Goal: Information Seeking & Learning: Learn about a topic

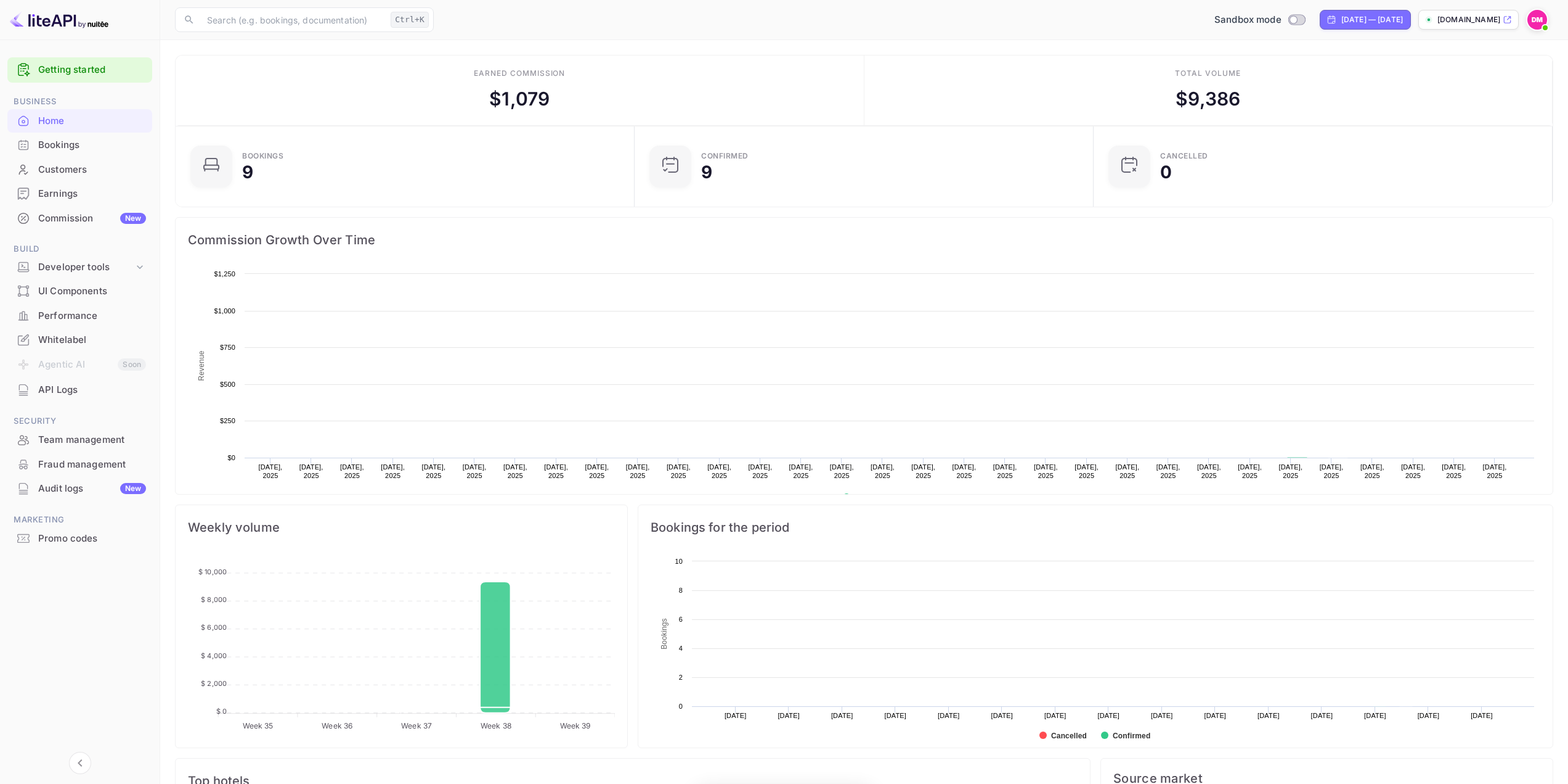
scroll to position [192, 443]
click at [75, 298] on div "UI Components" at bounding box center [92, 291] width 108 height 14
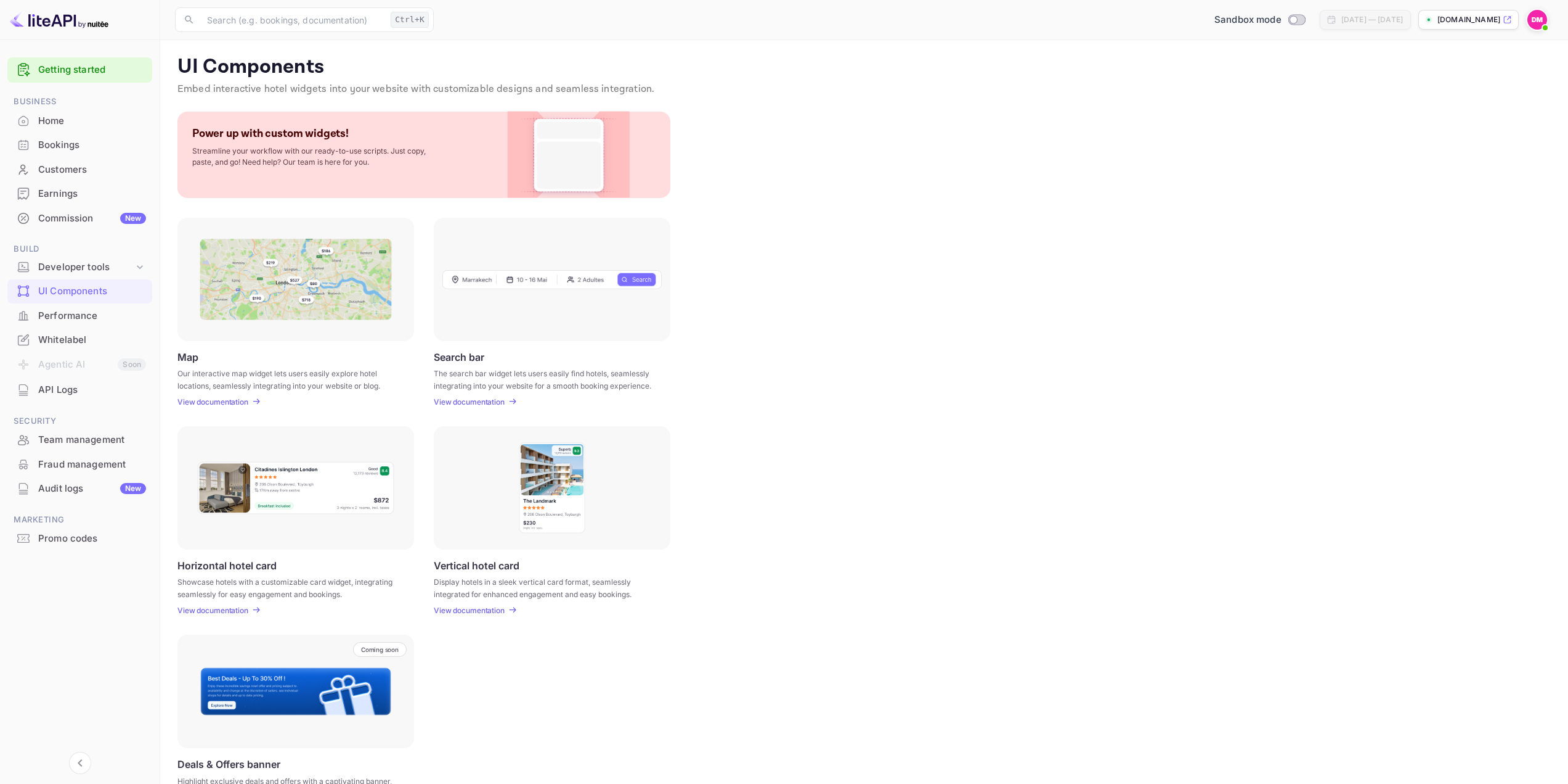
click at [73, 281] on div "UI Components" at bounding box center [79, 291] width 145 height 24
click at [78, 277] on div "Developer tools" at bounding box center [79, 267] width 145 height 21
click at [79, 292] on p "API docs and SDKs" at bounding box center [83, 288] width 80 height 13
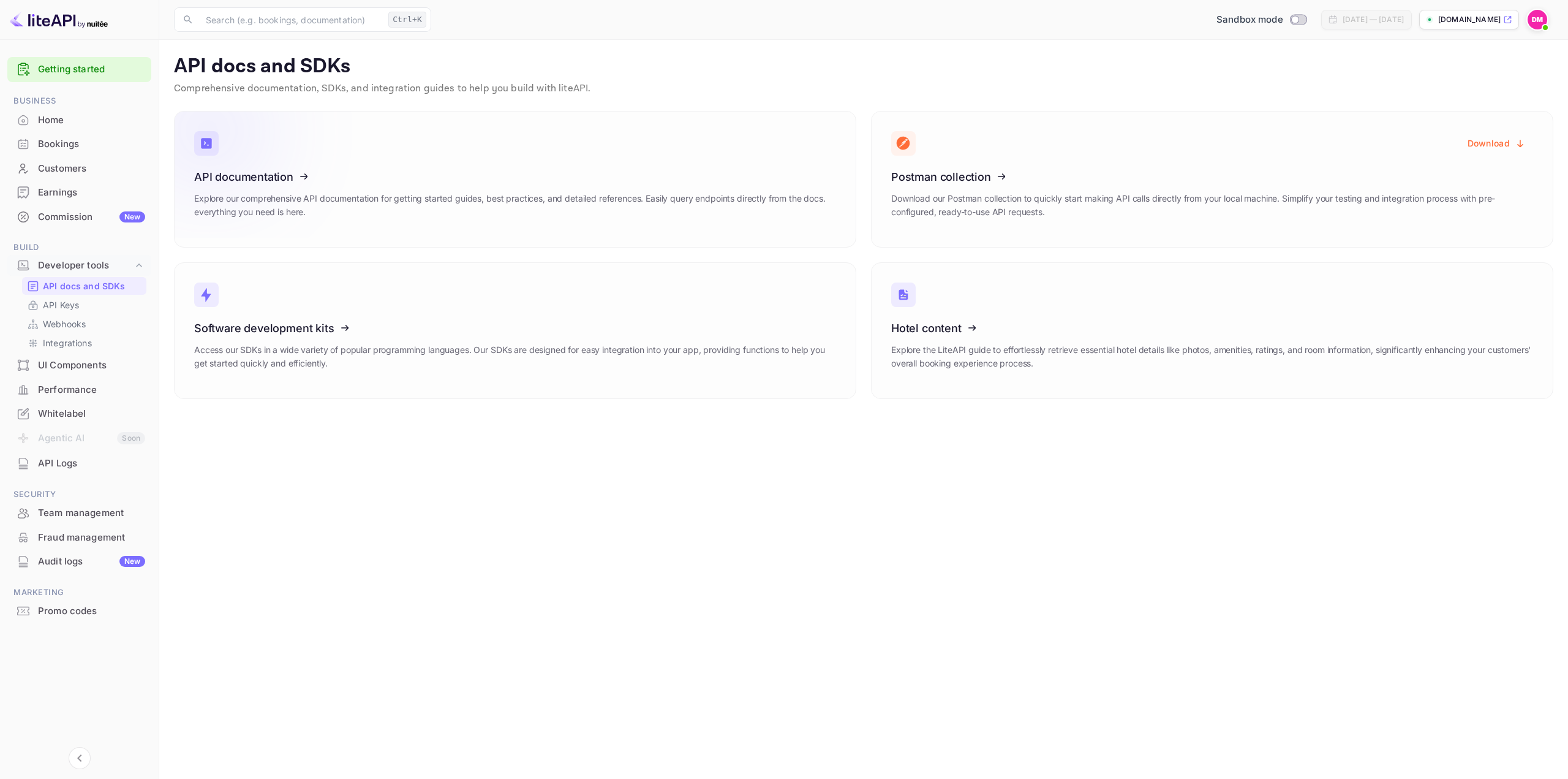
click at [318, 176] on icon at bounding box center [269, 174] width 190 height 127
